Goal: Find specific page/section: Find specific page/section

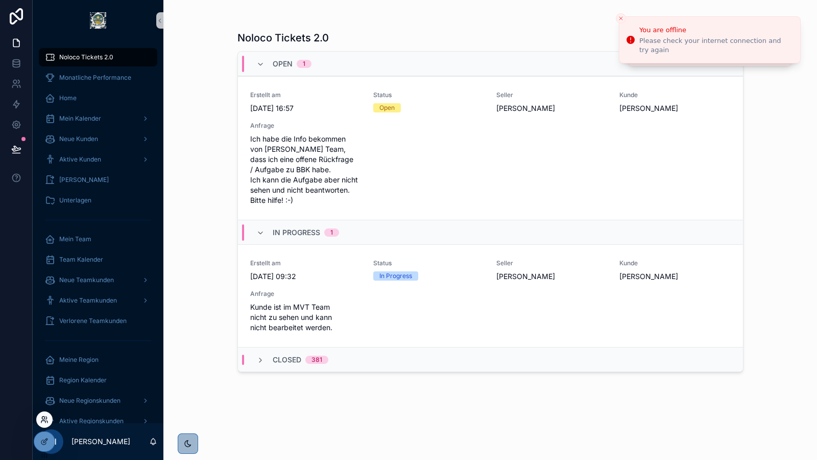
click at [45, 421] on icon at bounding box center [43, 421] width 4 height 2
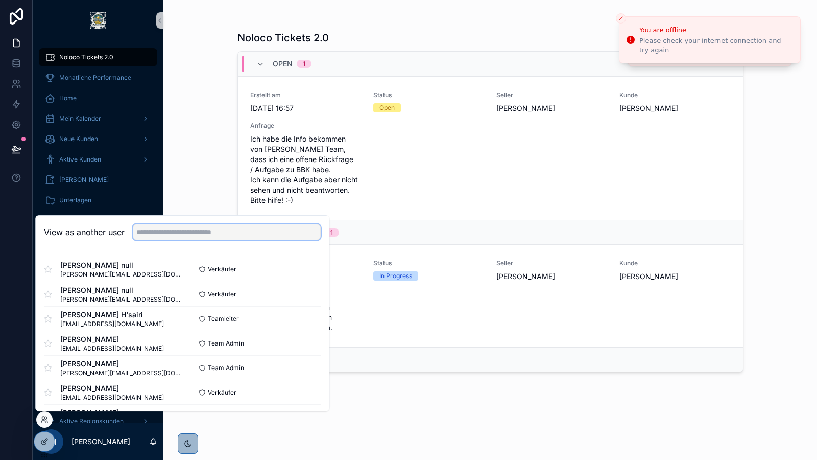
click at [209, 234] on input "text" at bounding box center [227, 232] width 188 height 16
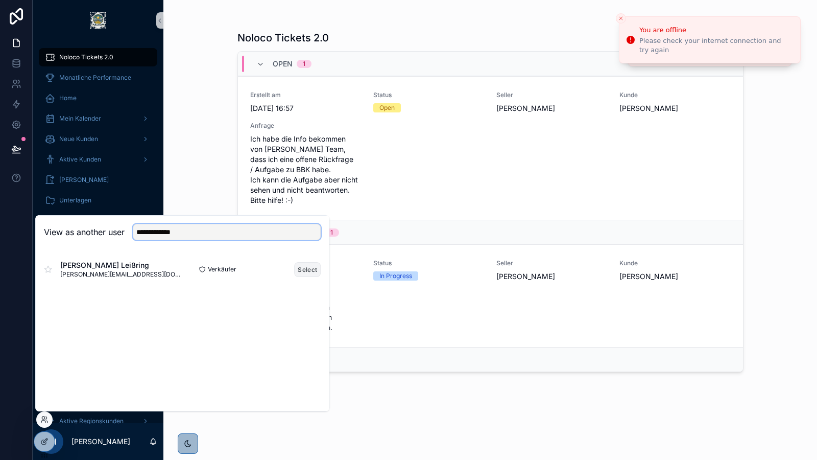
type input "**********"
click at [307, 272] on button "Select" at bounding box center [307, 269] width 27 height 15
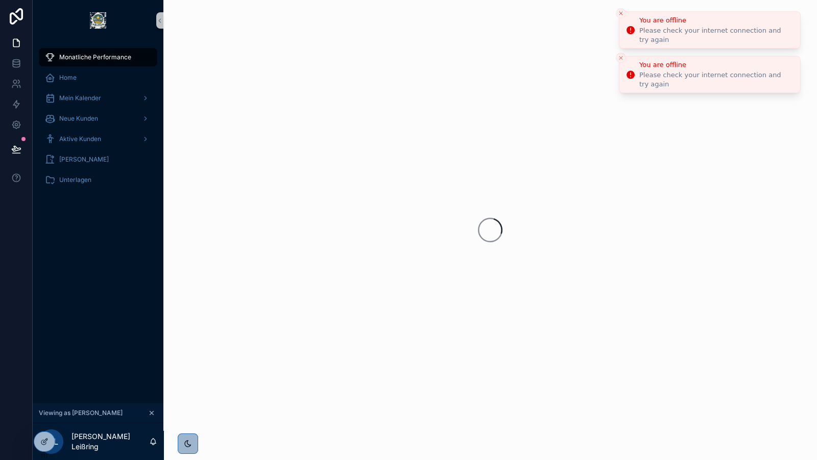
click at [621, 12] on icon "Close toast" at bounding box center [621, 13] width 6 height 6
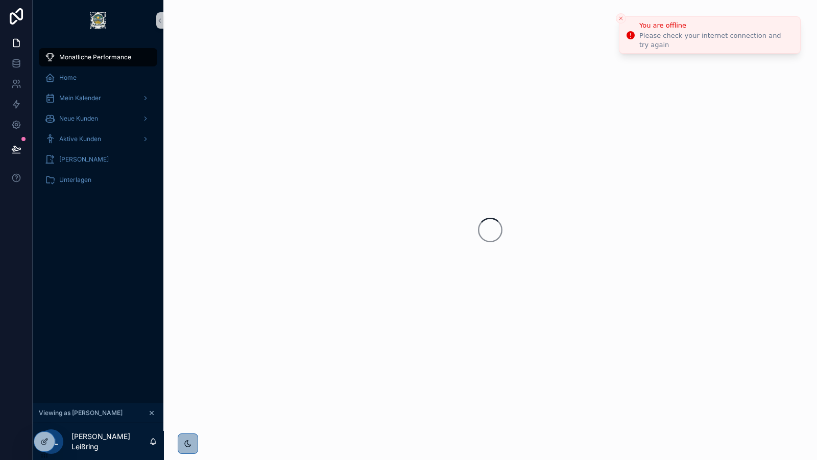
click at [621, 16] on li "You are offline Please check your internet connection and try again" at bounding box center [710, 34] width 182 height 37
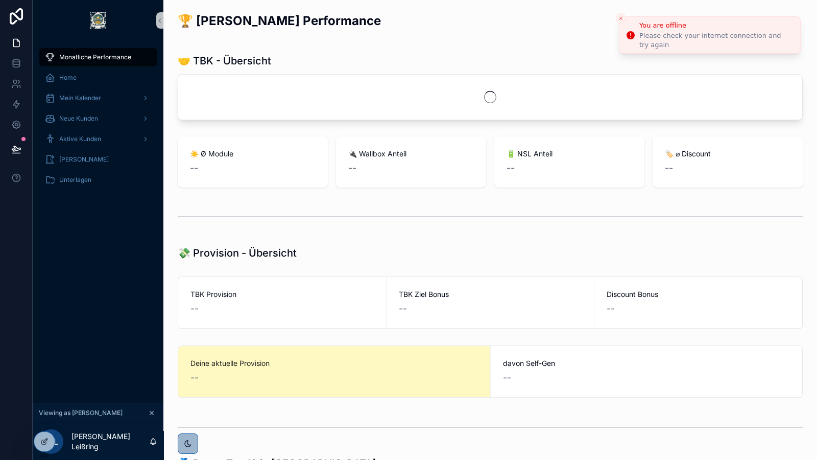
click at [621, 17] on icon "Close toast" at bounding box center [621, 18] width 6 height 6
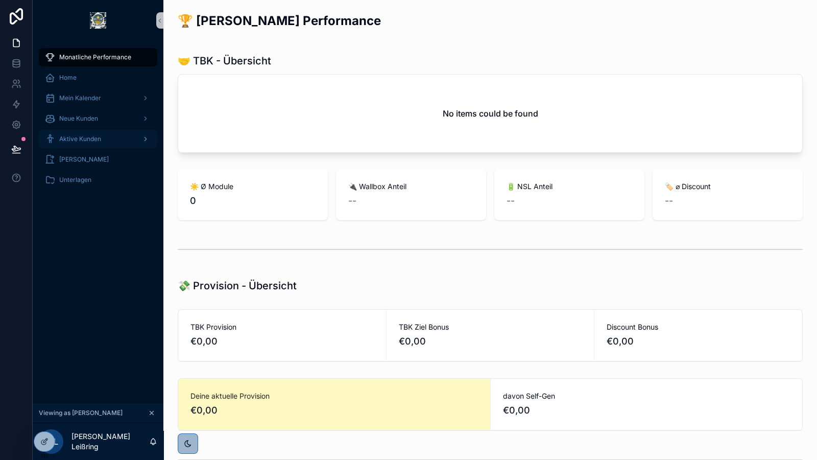
click at [96, 133] on div "Aktive Kunden" at bounding box center [98, 139] width 106 height 16
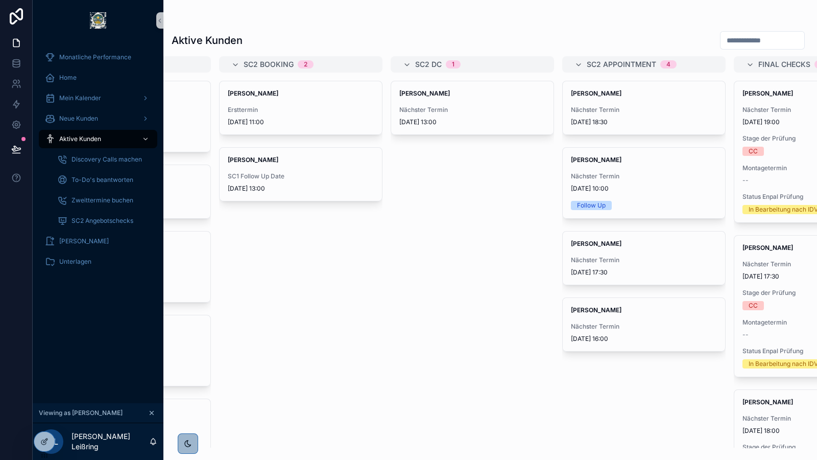
scroll to position [0, 297]
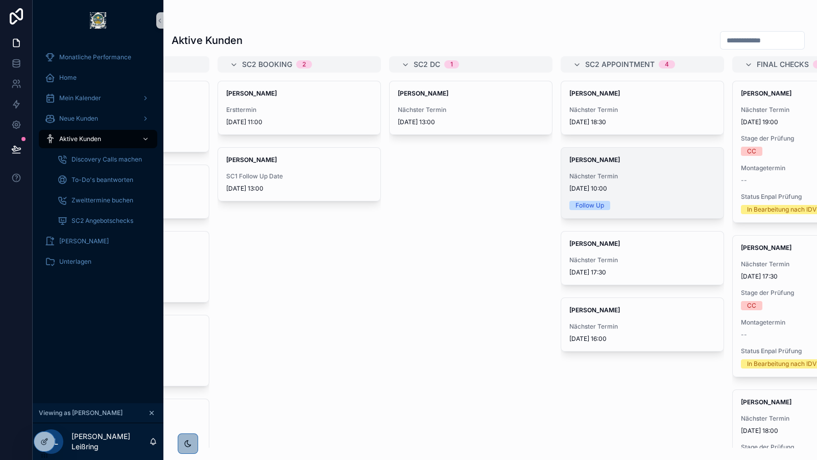
click at [654, 185] on span "[DATE] 10:00" at bounding box center [643, 188] width 146 height 8
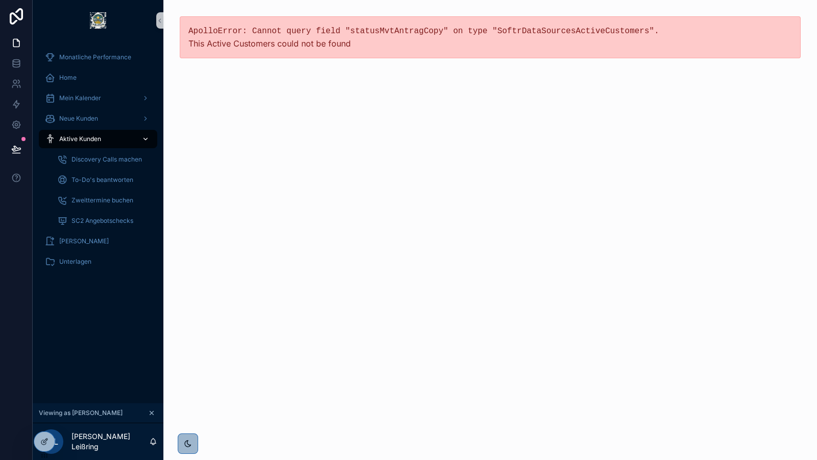
click at [98, 139] on span "Aktive Kunden" at bounding box center [80, 139] width 42 height 8
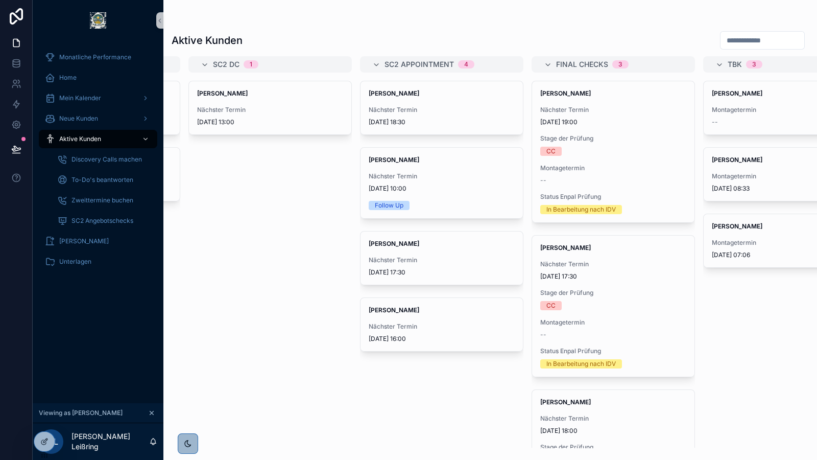
scroll to position [0, 588]
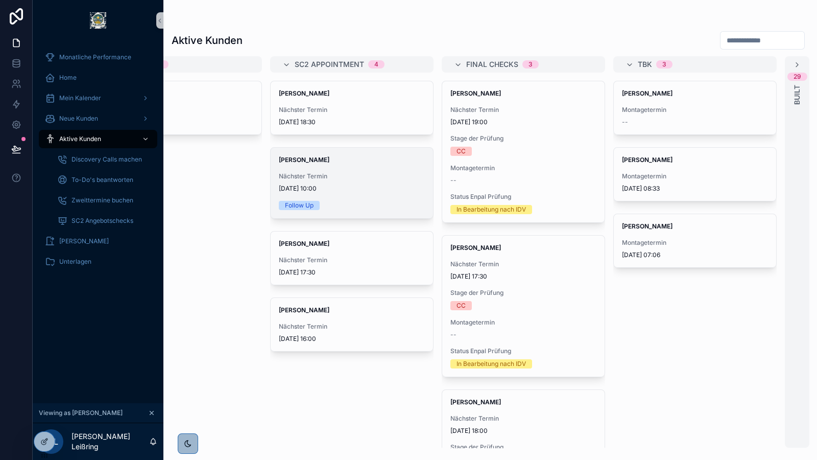
click at [351, 181] on div "Nächster Termin [DATE] 10:00" at bounding box center [352, 182] width 146 height 20
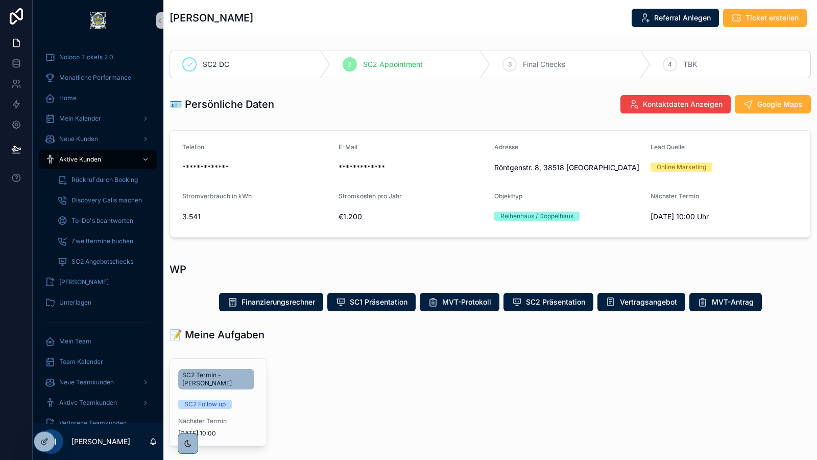
click at [491, 377] on div "scrollable content" at bounding box center [487, 402] width 216 height 96
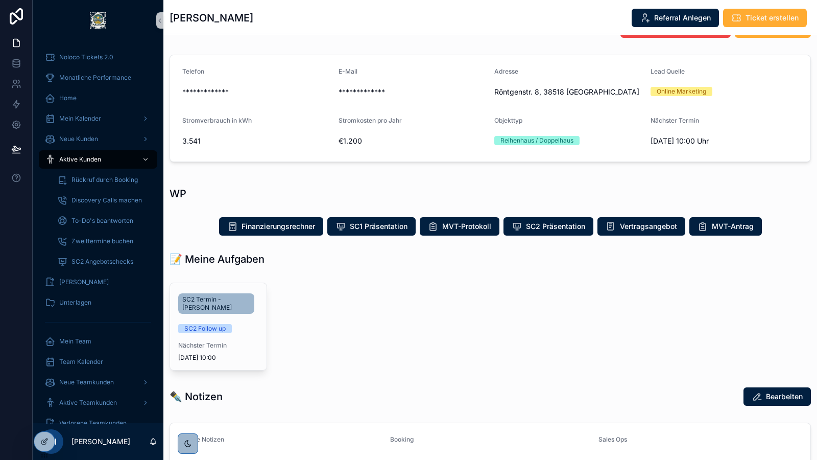
scroll to position [127, 0]
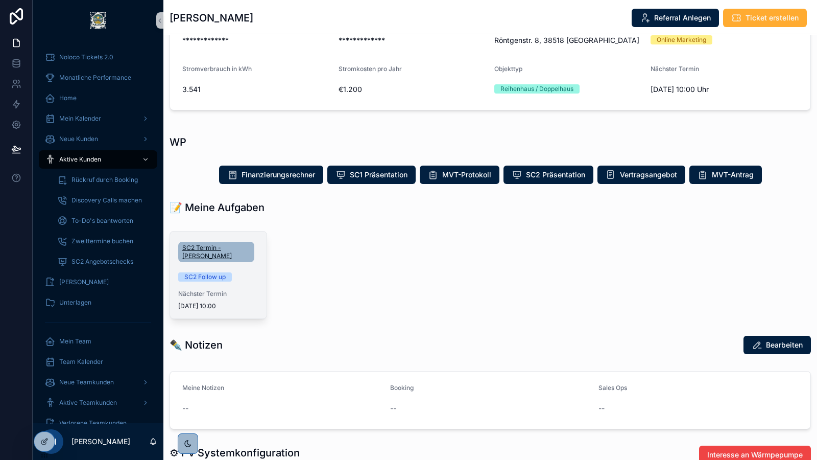
click at [222, 252] on span "SC2 Termin - Fred Schmeier" at bounding box center [216, 252] width 68 height 16
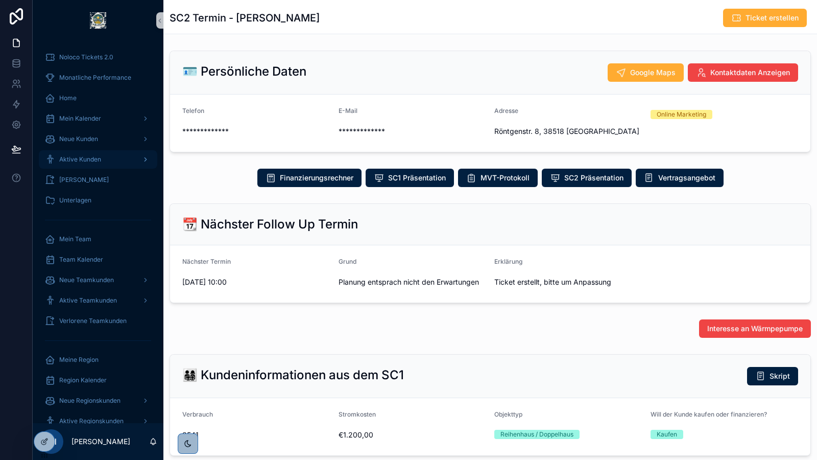
click at [85, 160] on span "Aktive Kunden" at bounding box center [80, 159] width 42 height 8
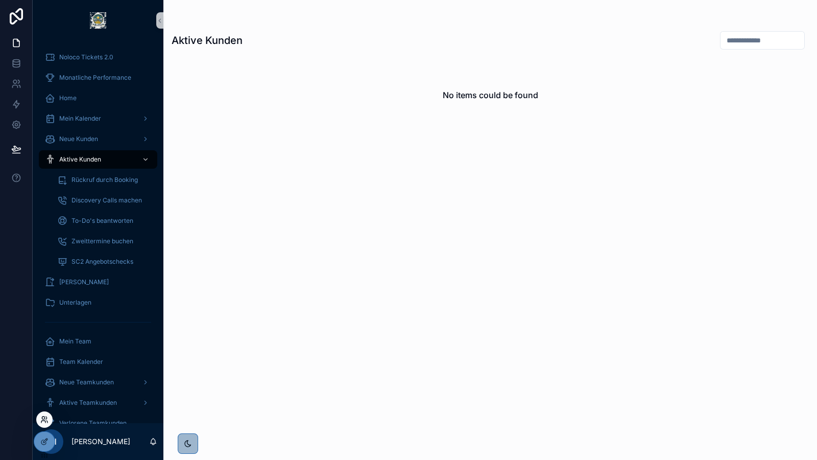
click at [45, 416] on icon at bounding box center [44, 419] width 8 height 8
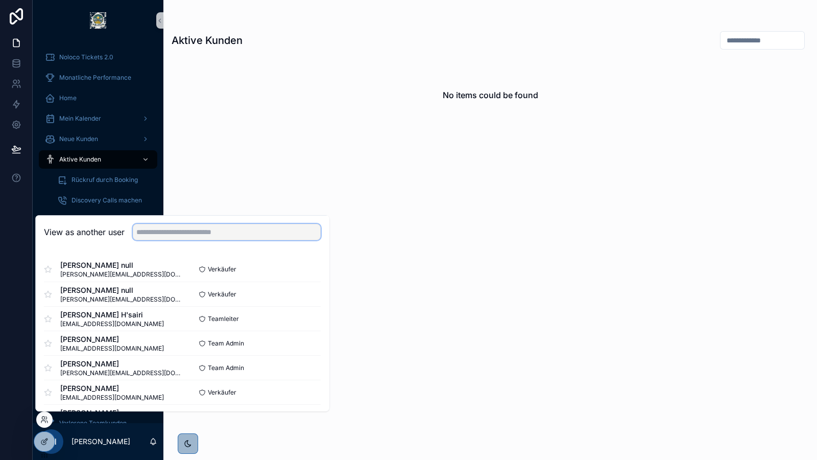
click at [192, 228] on input "text" at bounding box center [227, 232] width 188 height 16
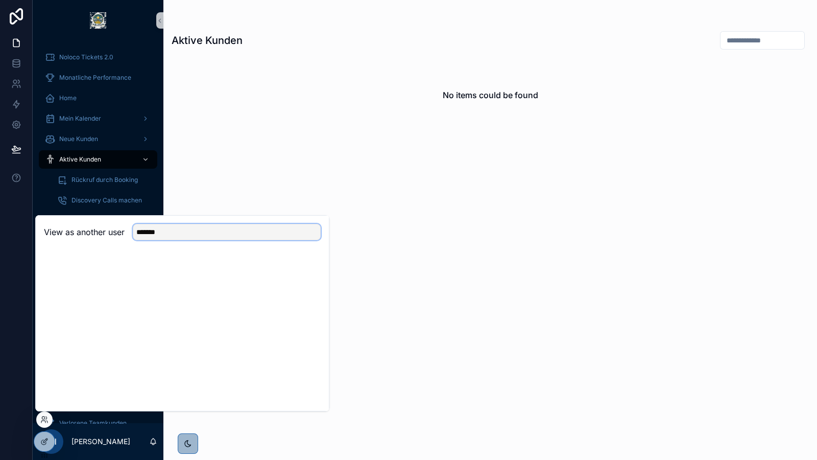
click at [192, 228] on input "*******" at bounding box center [227, 232] width 188 height 16
type input "****"
click at [302, 271] on button "Select" at bounding box center [307, 269] width 27 height 15
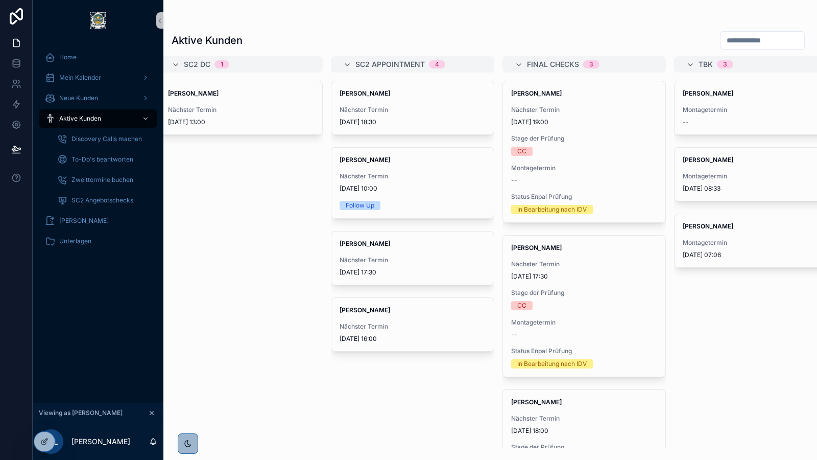
scroll to position [0, 530]
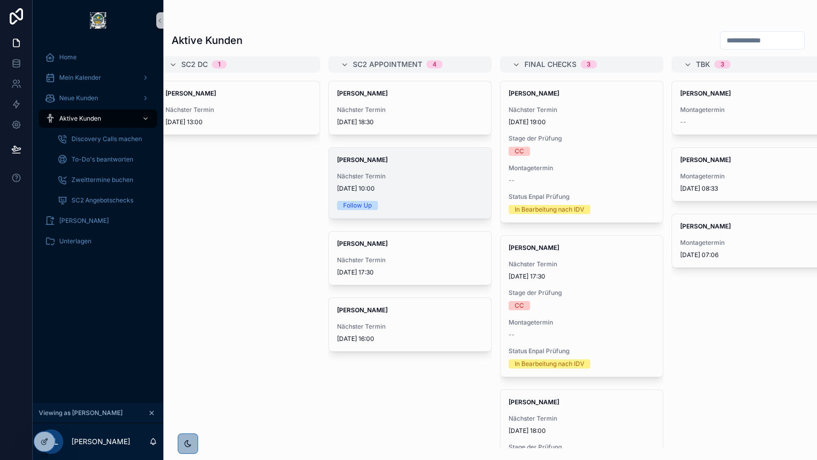
click at [435, 171] on div "[PERSON_NAME] Nächster Termin [DATE] 10:00 Follow Up" at bounding box center [410, 183] width 162 height 71
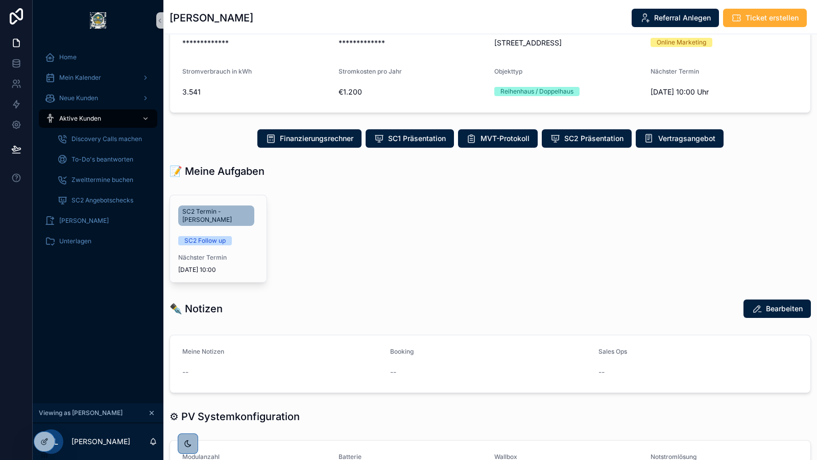
scroll to position [127, 0]
